Goal: Transaction & Acquisition: Book appointment/travel/reservation

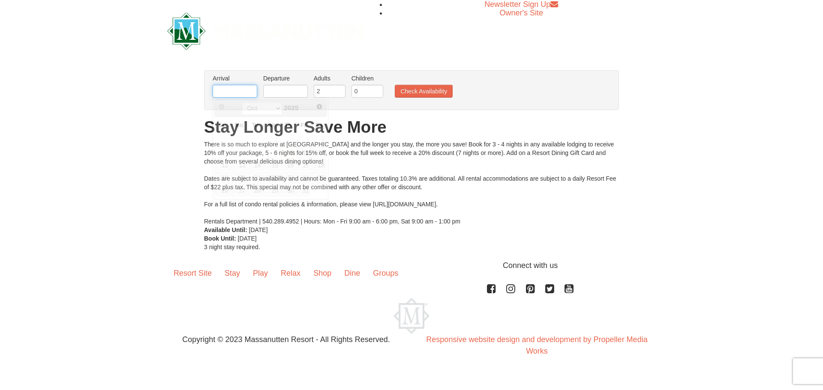
click at [238, 94] on input "text" at bounding box center [235, 91] width 45 height 13
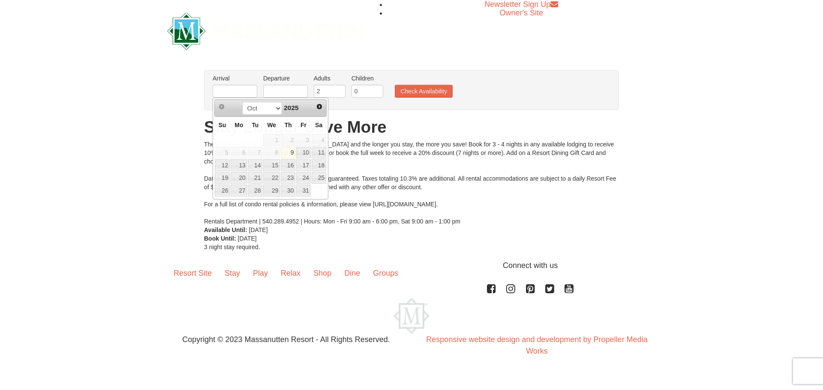
click at [422, 256] on div "× From: To: Adults: 2 Children: 0 Change Arrival Please format dates MM/DD/YYYY…" at bounding box center [411, 161] width 823 height 198
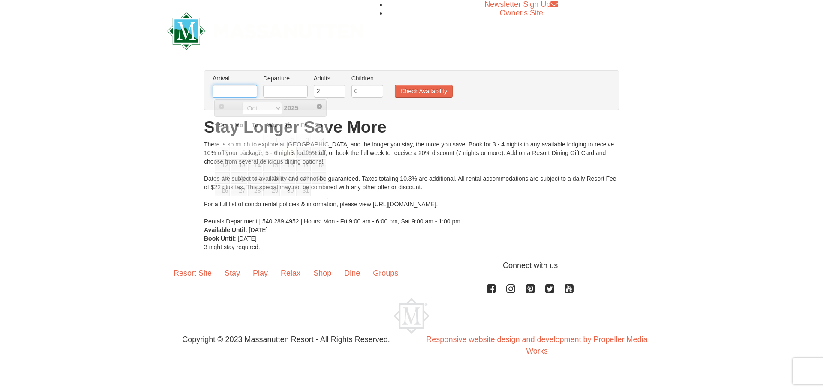
click at [251, 96] on input "text" at bounding box center [235, 91] width 45 height 13
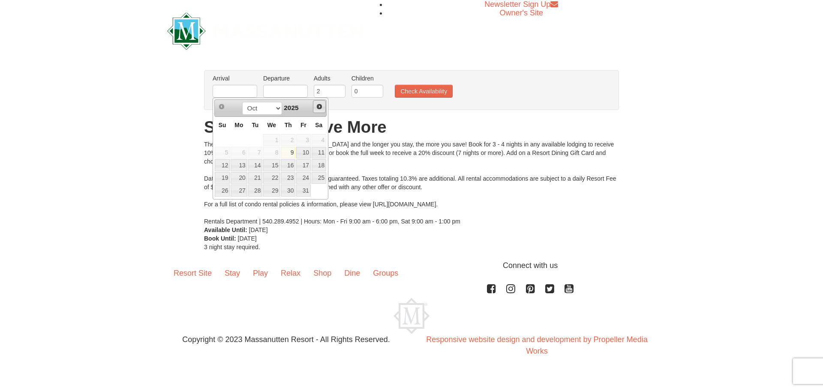
click at [317, 107] on span "Next" at bounding box center [319, 106] width 7 height 7
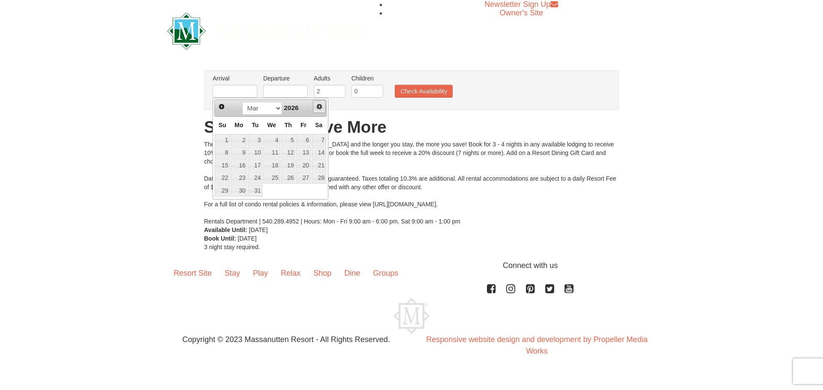
click at [317, 107] on span "Next" at bounding box center [319, 106] width 7 height 7
click at [289, 139] on link "4" at bounding box center [288, 140] width 15 height 12
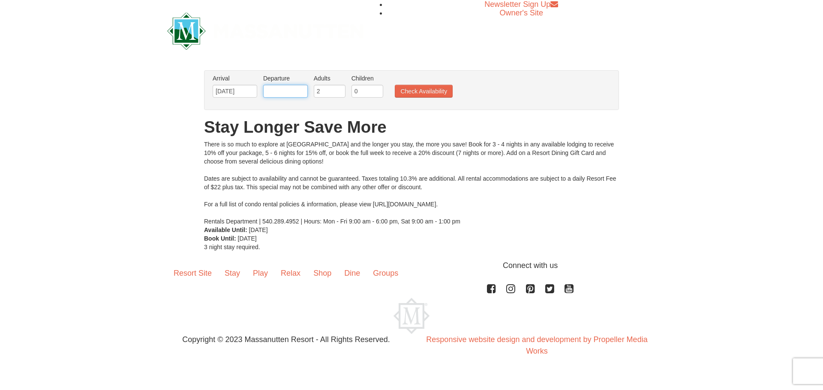
click at [284, 93] on input "text" at bounding box center [285, 91] width 45 height 13
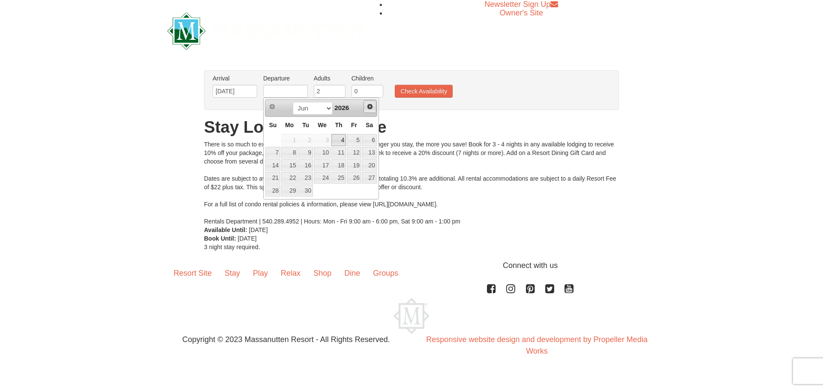
click at [368, 108] on span "Next" at bounding box center [369, 106] width 7 height 7
click at [269, 108] on span "Prev" at bounding box center [272, 106] width 7 height 7
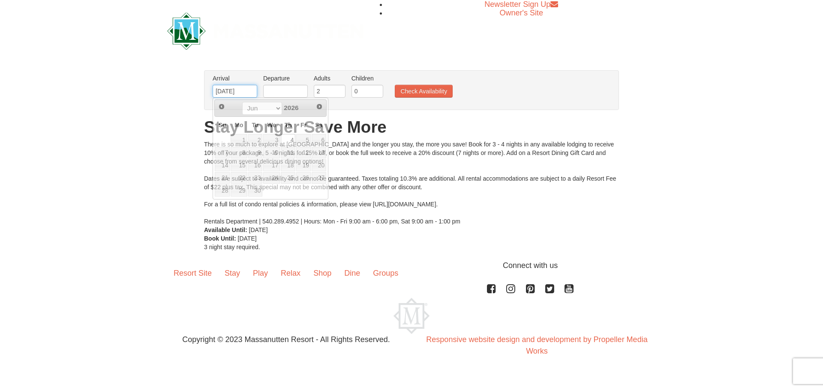
click at [230, 93] on input "06/04/2026" at bounding box center [235, 91] width 45 height 13
click at [221, 106] on span "Prev" at bounding box center [221, 106] width 7 height 7
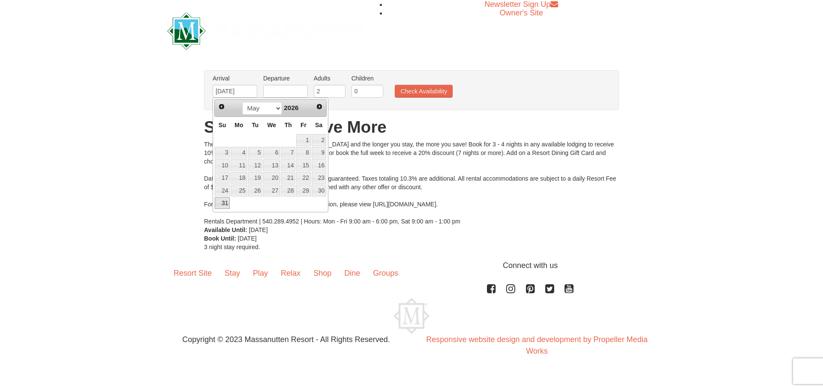
click at [224, 205] on link "31" at bounding box center [222, 204] width 15 height 12
type input "[DATE]"
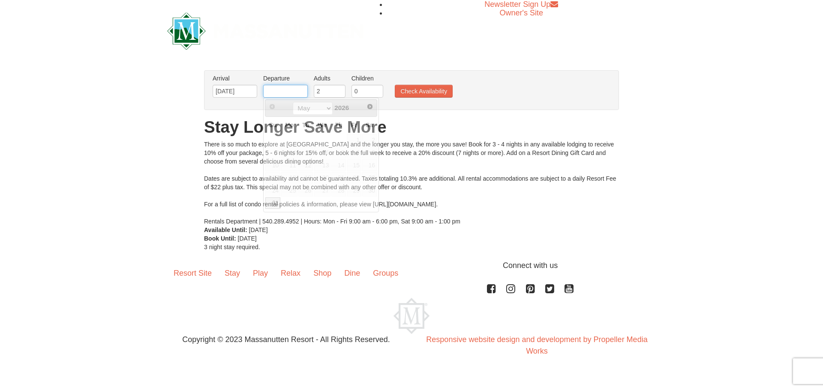
click at [299, 92] on input "text" at bounding box center [285, 91] width 45 height 13
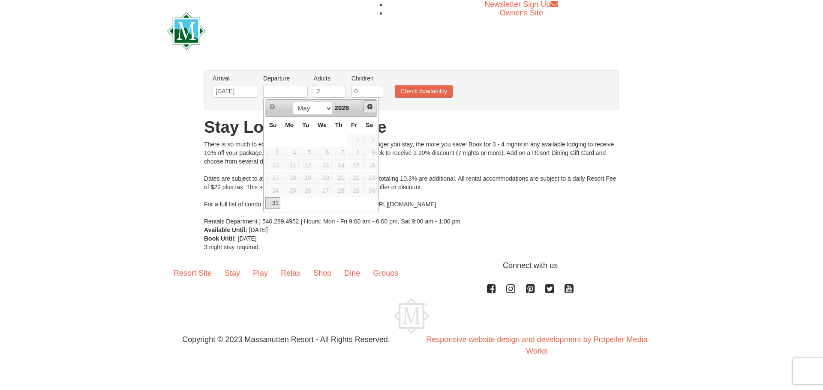
click at [368, 106] on span "Next" at bounding box center [369, 106] width 7 height 7
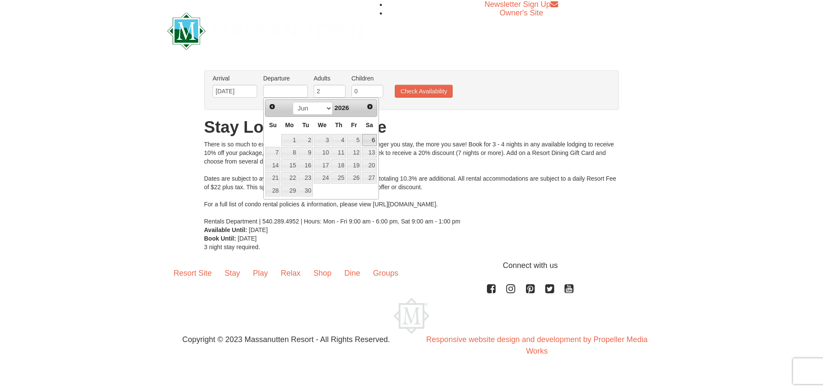
click at [369, 139] on link "6" at bounding box center [369, 140] width 15 height 12
type input "[DATE]"
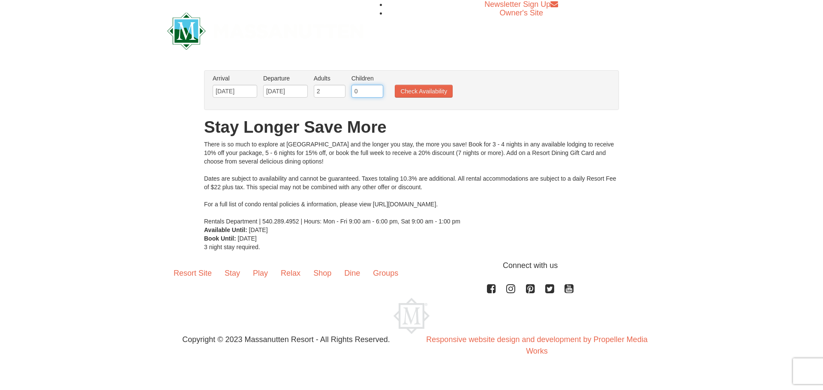
click at [363, 89] on input "0" at bounding box center [367, 91] width 32 height 13
click at [375, 89] on input "1" at bounding box center [367, 91] width 32 height 13
type input "2"
click at [375, 89] on input "2" at bounding box center [367, 91] width 32 height 13
click at [431, 89] on button "Check Availability" at bounding box center [424, 91] width 58 height 13
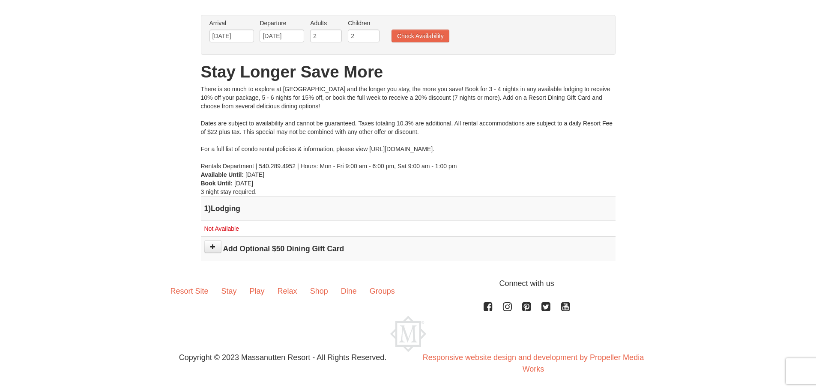
scroll to position [57, 0]
